Goal: Task Accomplishment & Management: Manage account settings

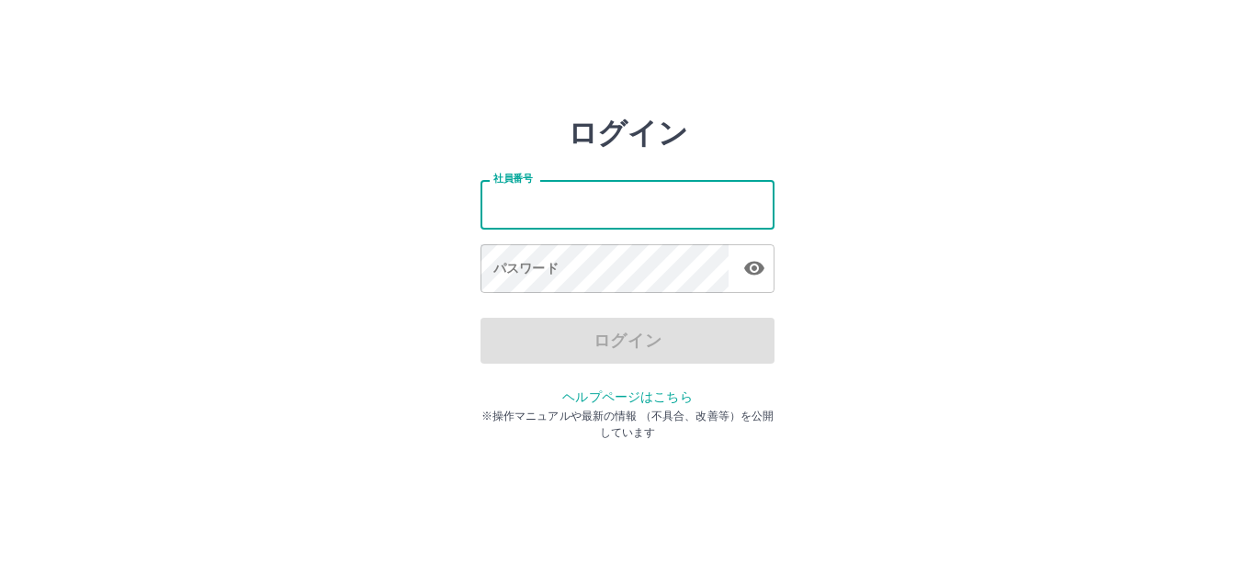
click at [627, 215] on input "社員番号" at bounding box center [628, 204] width 294 height 49
type input "*******"
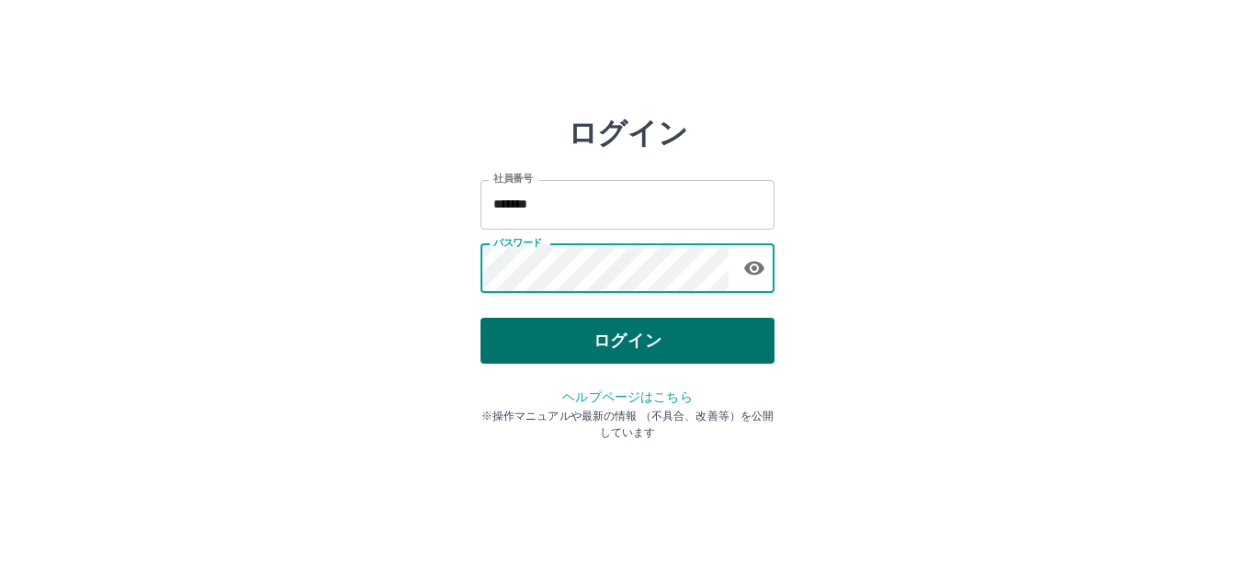
click at [631, 332] on button "ログイン" at bounding box center [628, 341] width 294 height 46
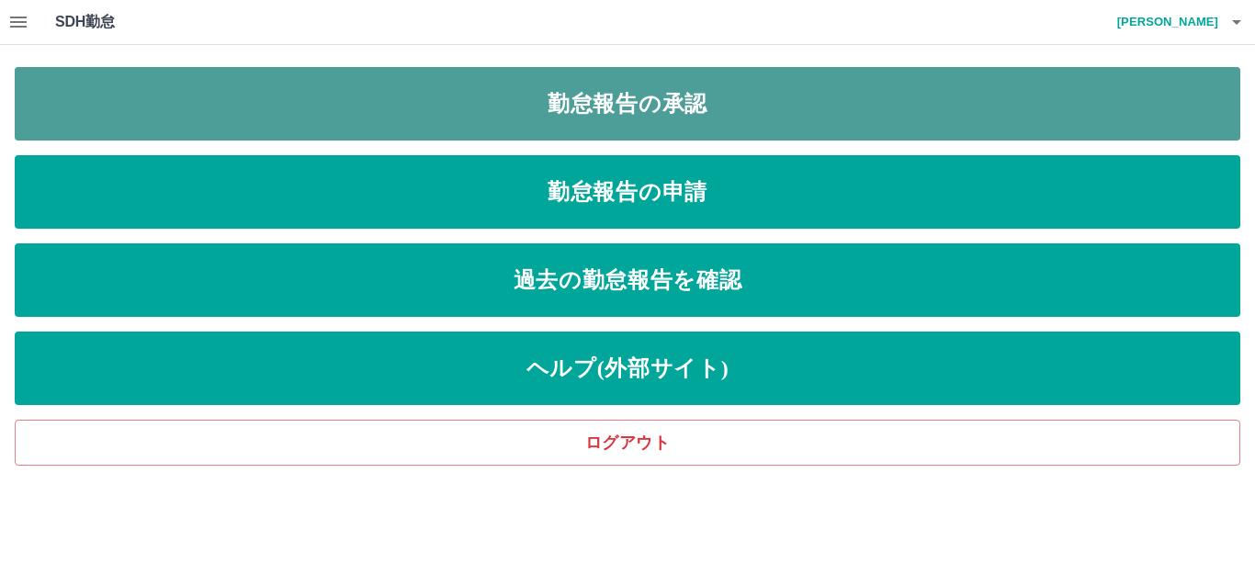
click at [516, 96] on link "勤怠報告の承認" at bounding box center [628, 104] width 1226 height 74
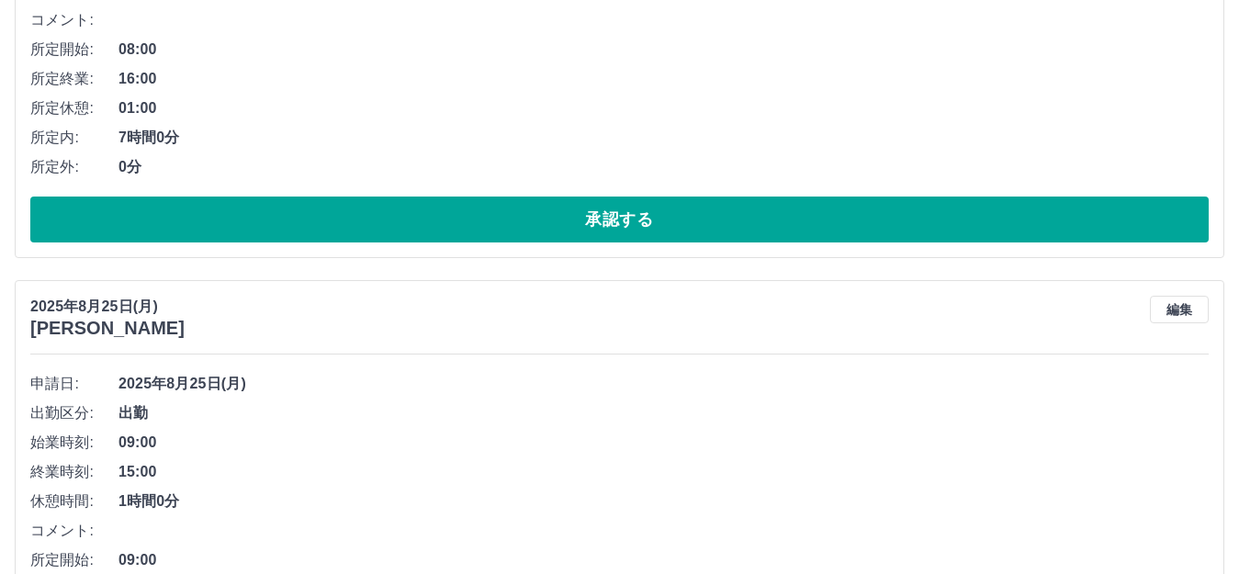
scroll to position [459, 0]
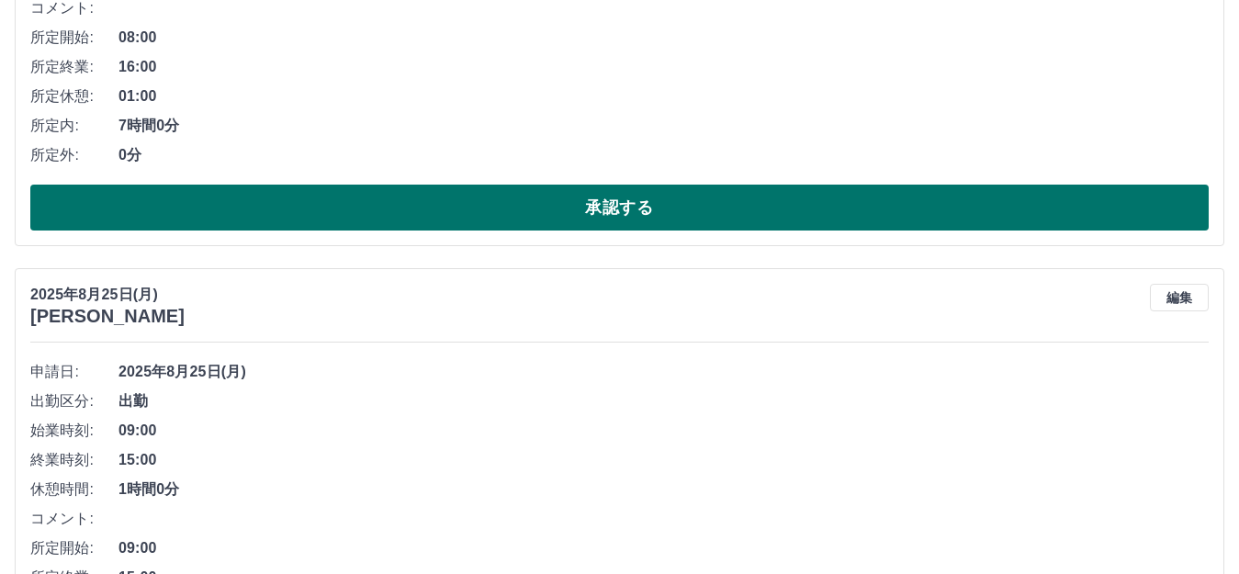
click at [316, 210] on button "承認する" at bounding box center [619, 208] width 1179 height 46
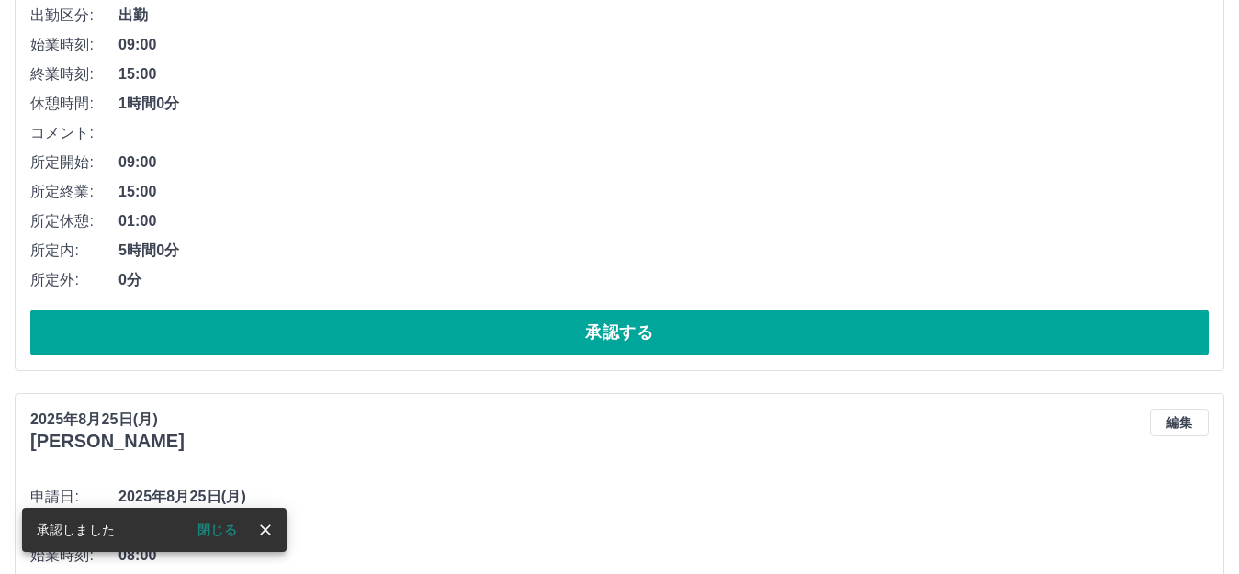
scroll to position [368, 0]
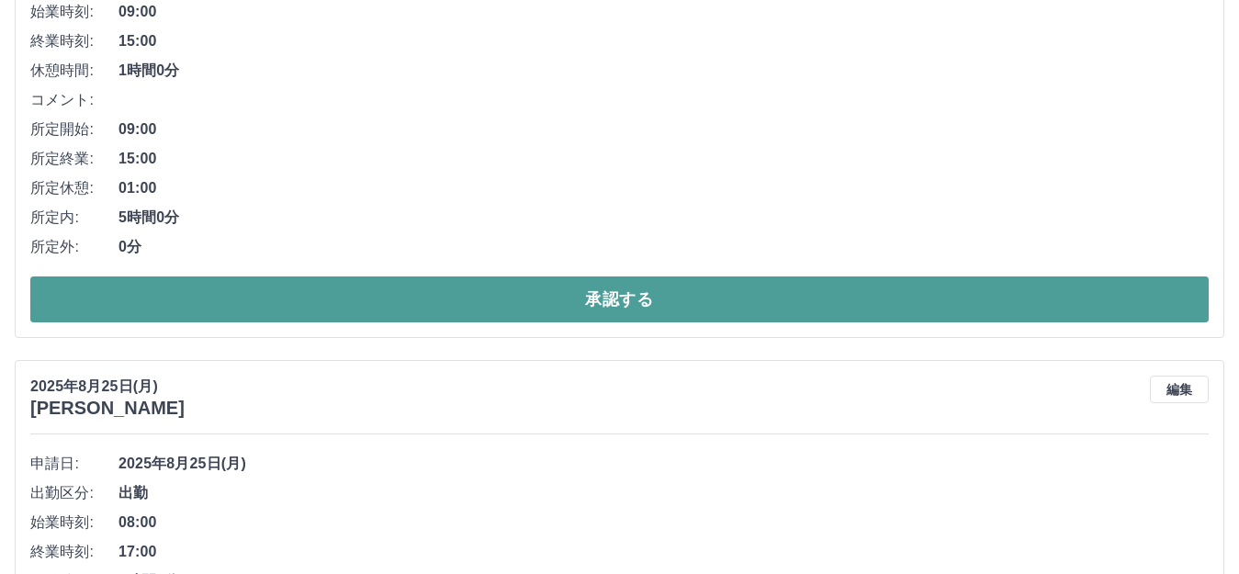
click at [469, 289] on button "承認する" at bounding box center [619, 300] width 1179 height 46
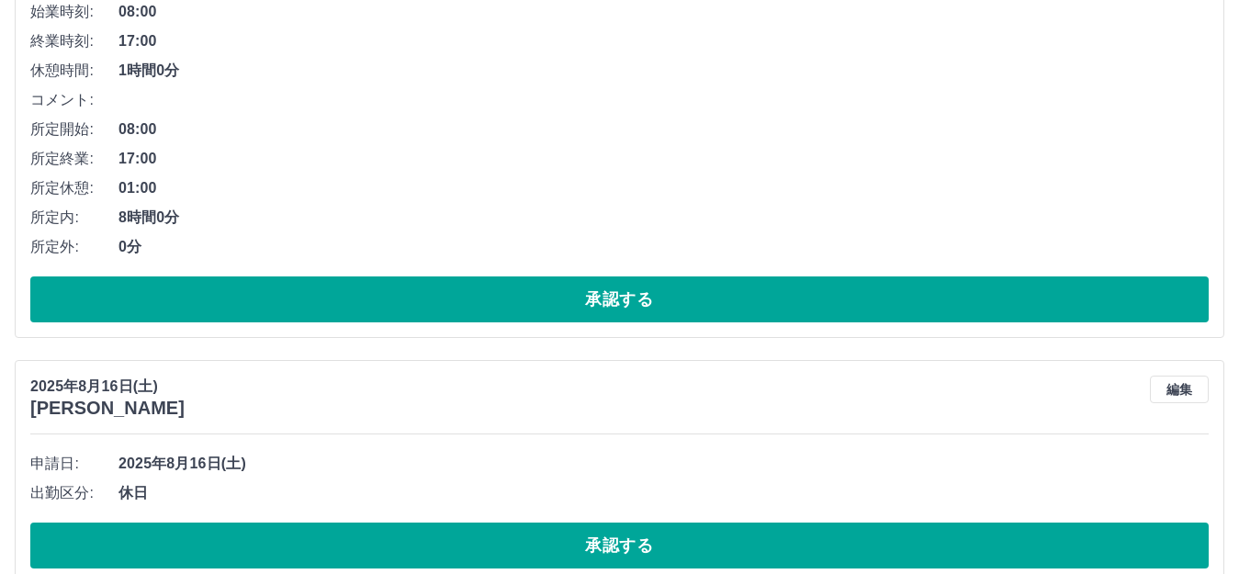
click at [462, 293] on button "承認する" at bounding box center [619, 300] width 1179 height 46
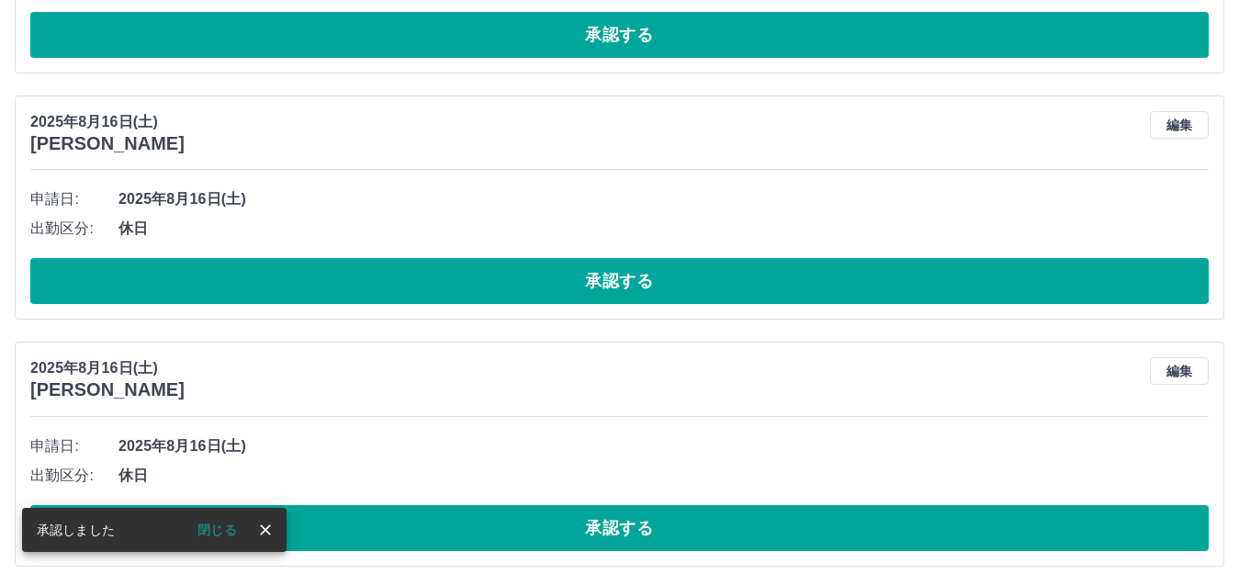
scroll to position [0, 0]
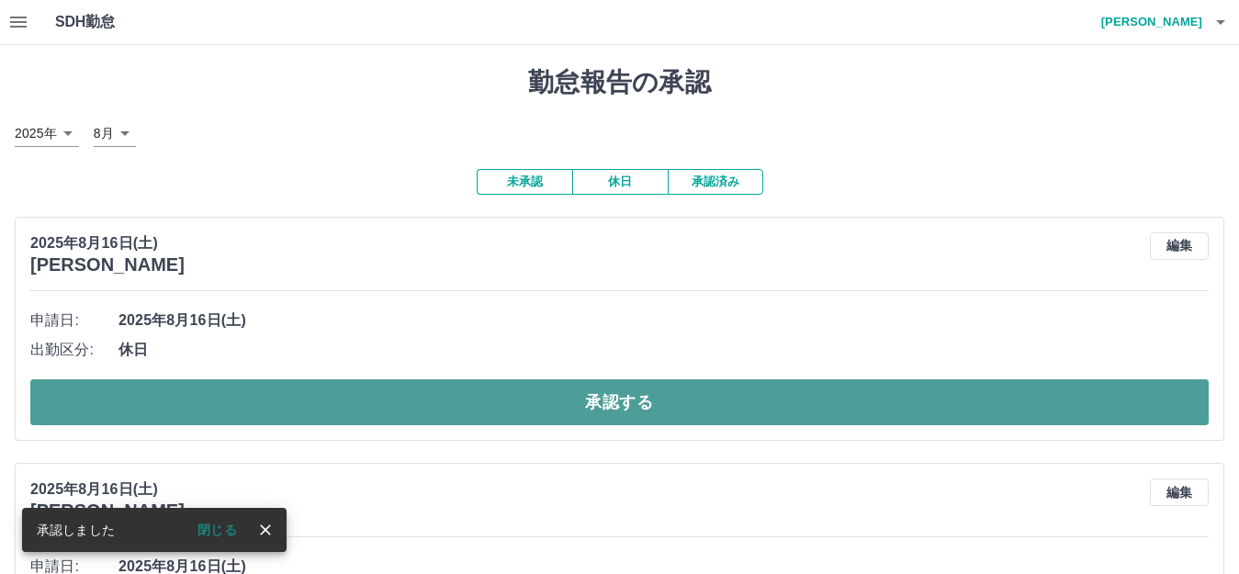
click at [500, 406] on button "承認する" at bounding box center [619, 402] width 1179 height 46
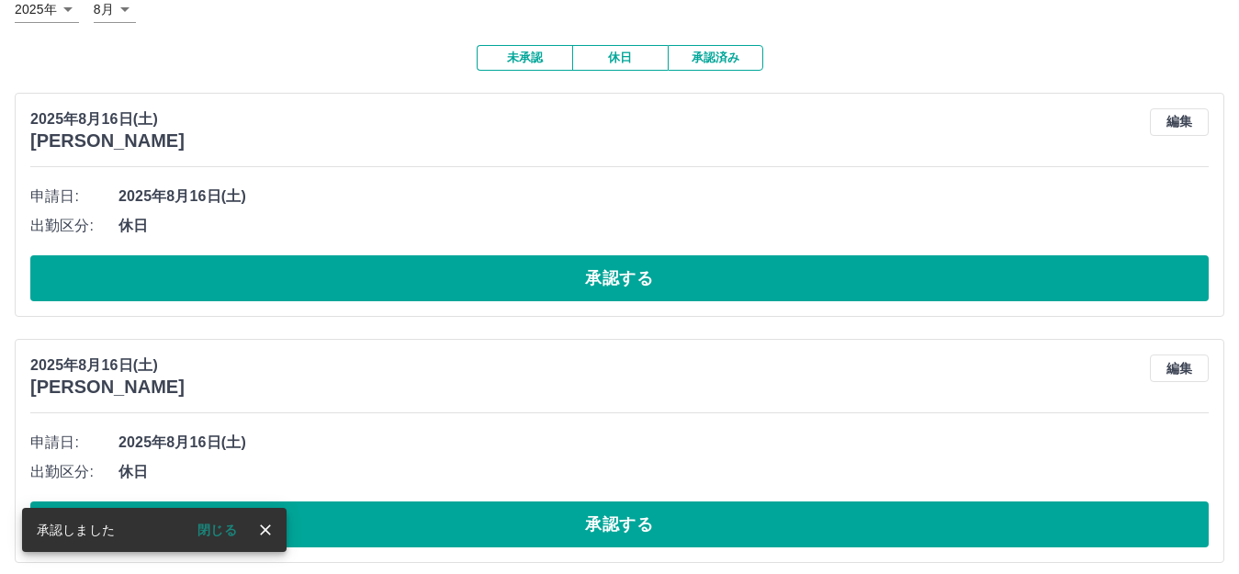
scroll to position [137, 0]
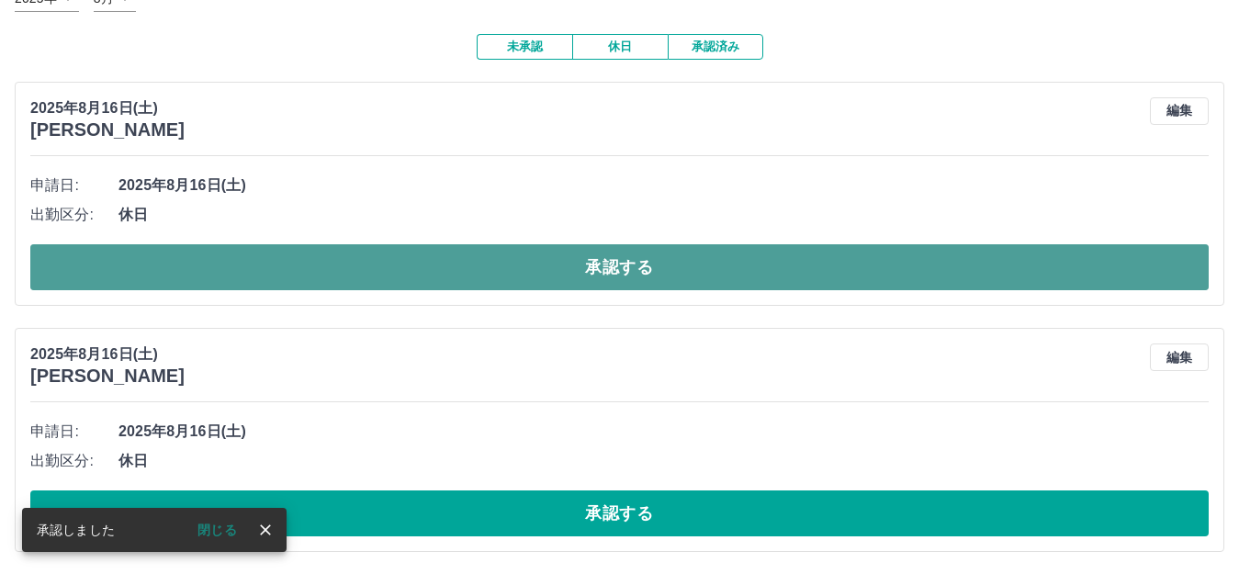
click at [537, 263] on button "承認する" at bounding box center [619, 267] width 1179 height 46
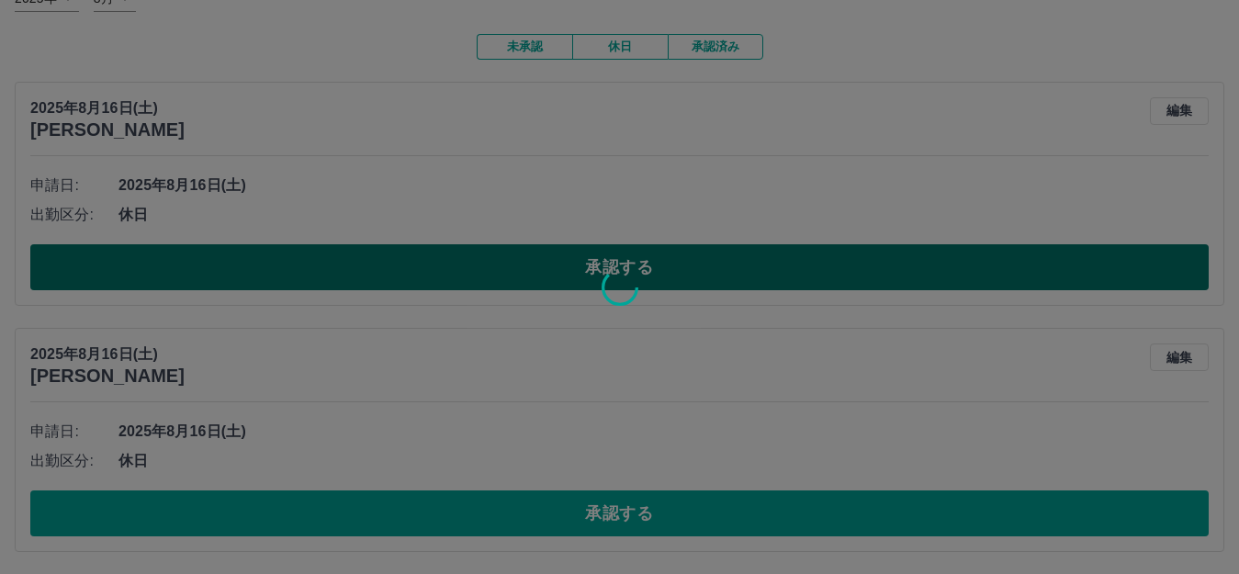
scroll to position [0, 0]
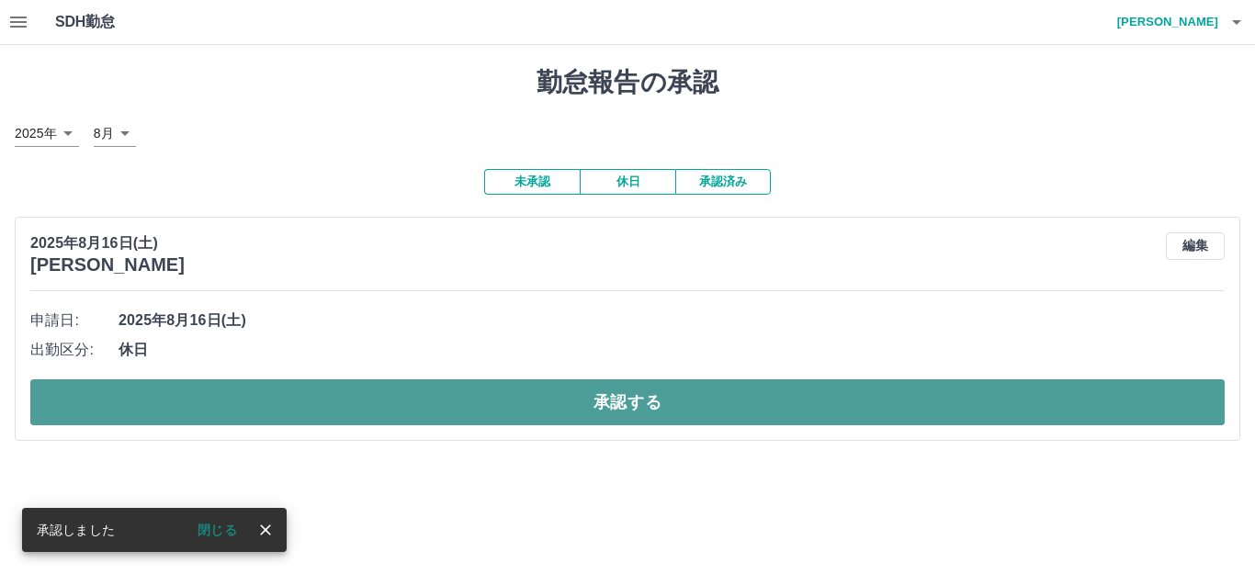
click at [510, 402] on button "承認する" at bounding box center [627, 402] width 1194 height 46
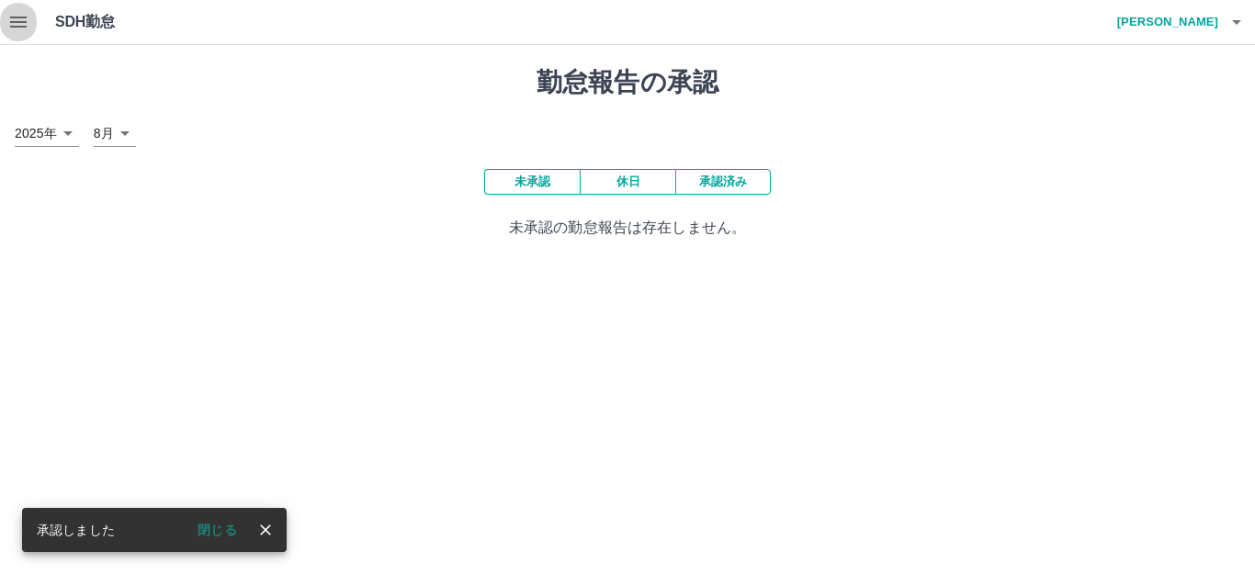
click at [22, 14] on icon "button" at bounding box center [18, 22] width 22 height 22
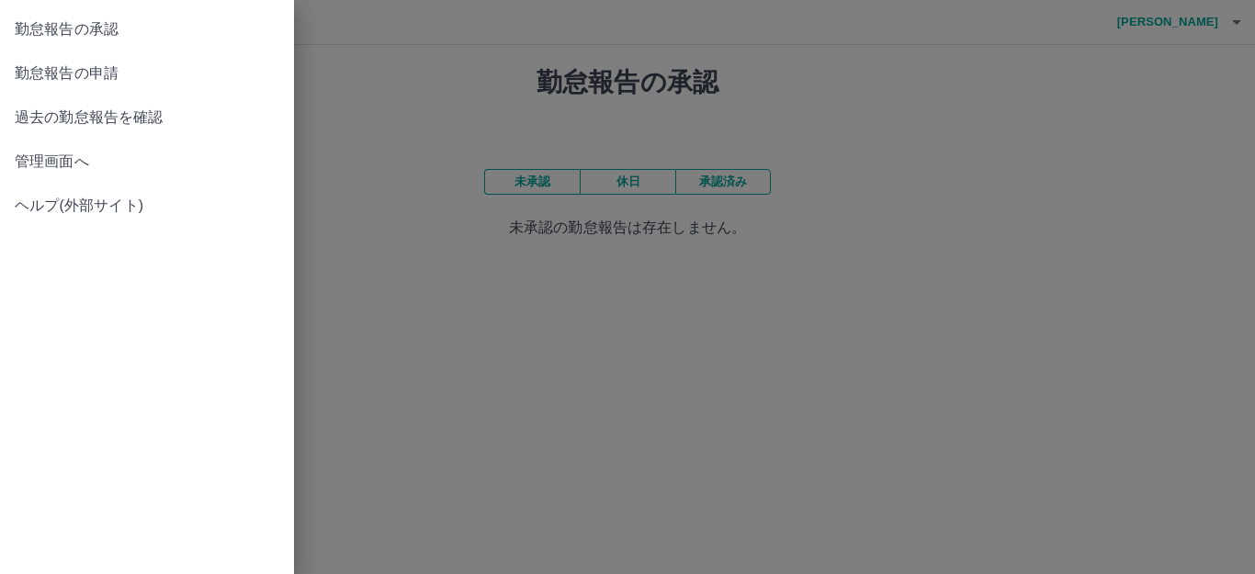
click at [63, 158] on span "管理画面へ" at bounding box center [147, 162] width 265 height 22
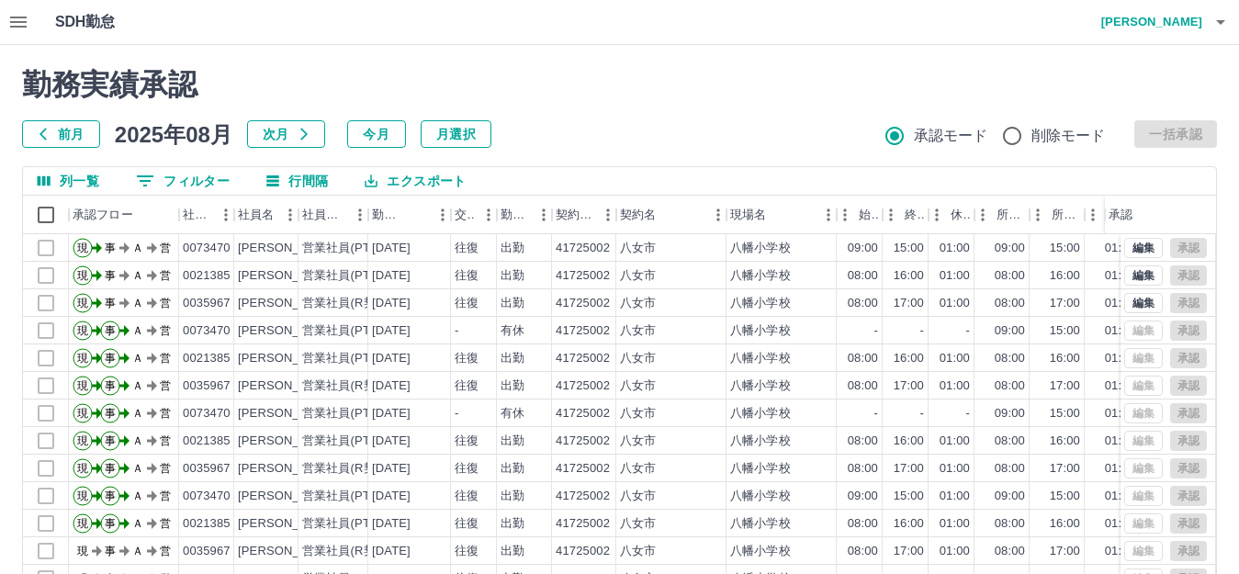
scroll to position [202, 0]
